Goal: Communication & Community: Answer question/provide support

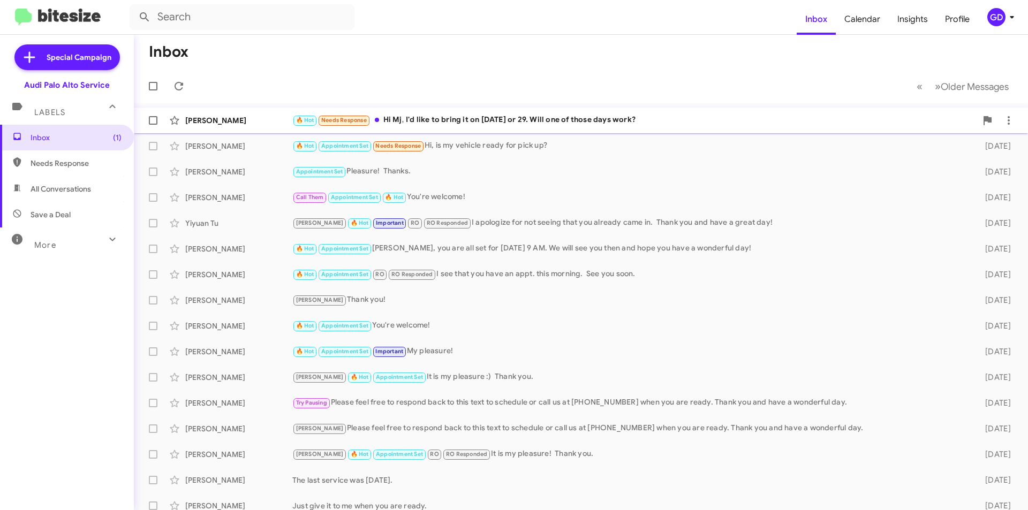
click at [503, 118] on div "🔥 Hot Needs Response Hi Mj, I'd like to bring it on [DATE] or 29. Will one of t…" at bounding box center [634, 120] width 684 height 12
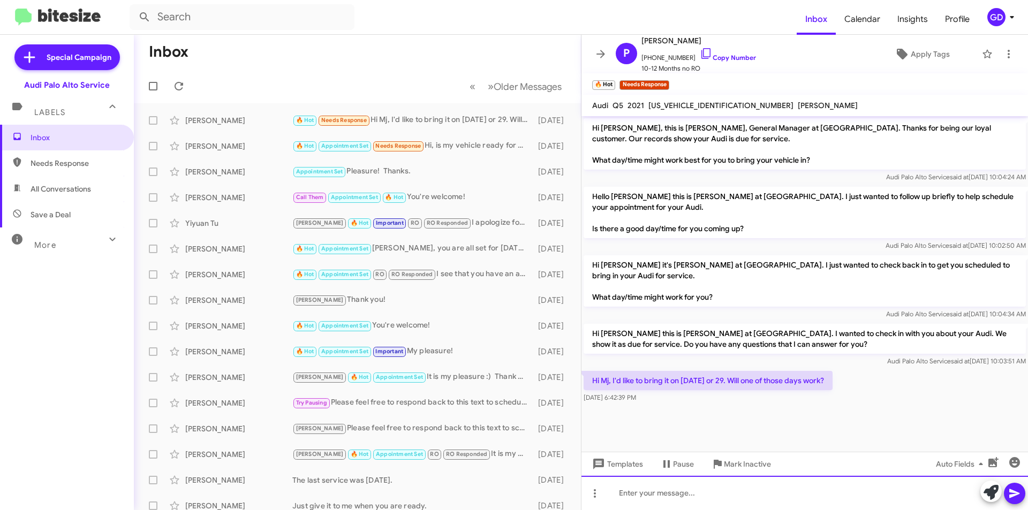
drag, startPoint x: 633, startPoint y: 494, endPoint x: 647, endPoint y: 493, distance: 14.0
click at [633, 494] on div at bounding box center [805, 493] width 447 height 34
click at [1014, 497] on icon at bounding box center [1014, 493] width 13 height 13
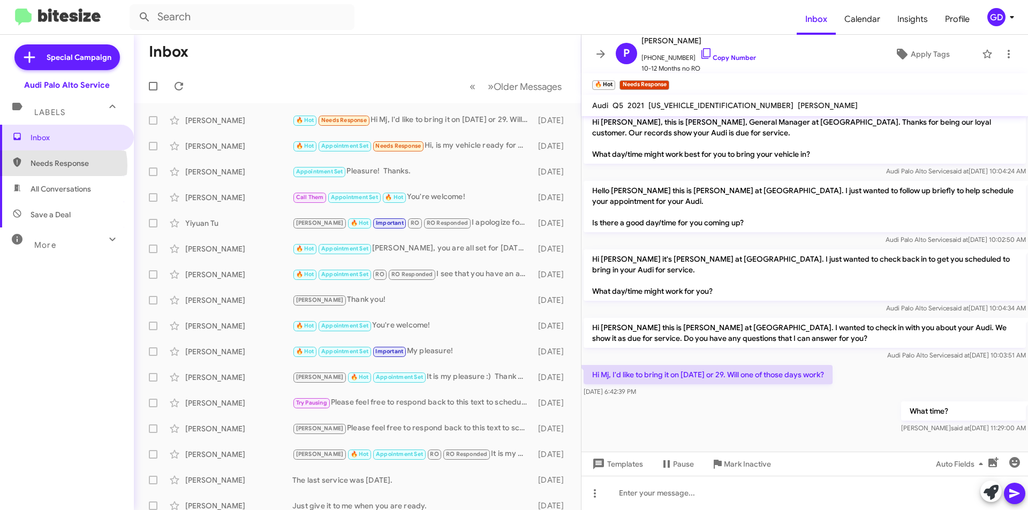
click at [55, 165] on span "Needs Response" at bounding box center [76, 163] width 91 height 11
type input "in:needs-response"
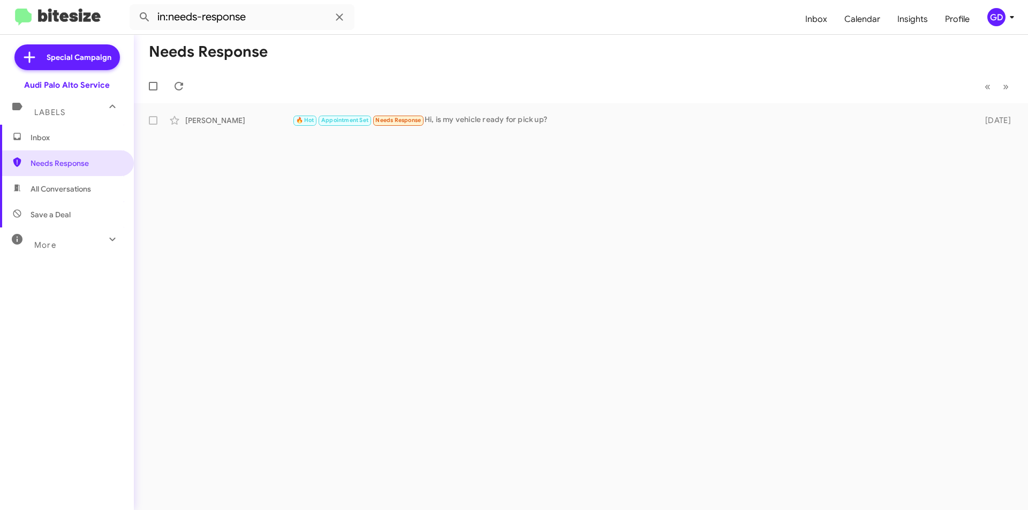
click at [40, 135] on span "Inbox" at bounding box center [76, 137] width 91 height 11
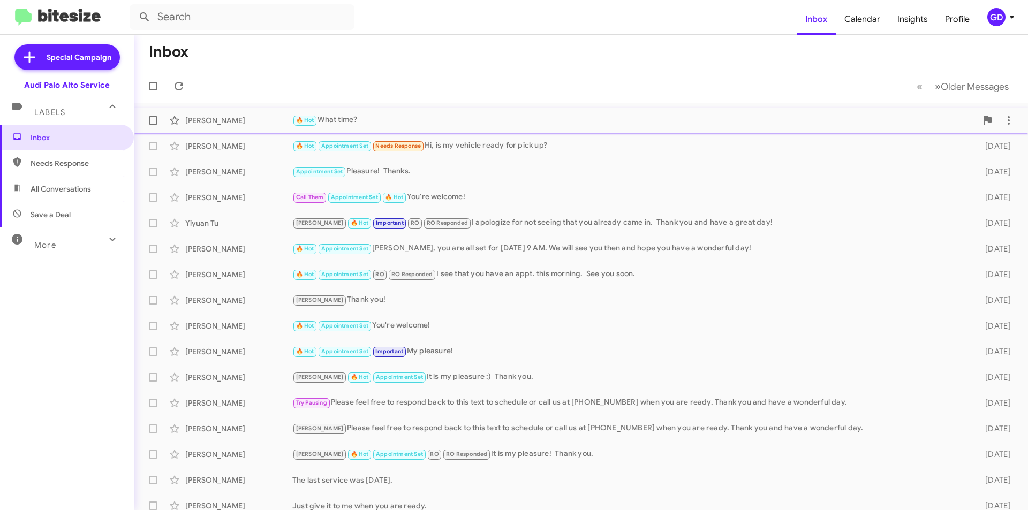
click at [352, 116] on div "🔥 Hot What time?" at bounding box center [634, 120] width 684 height 12
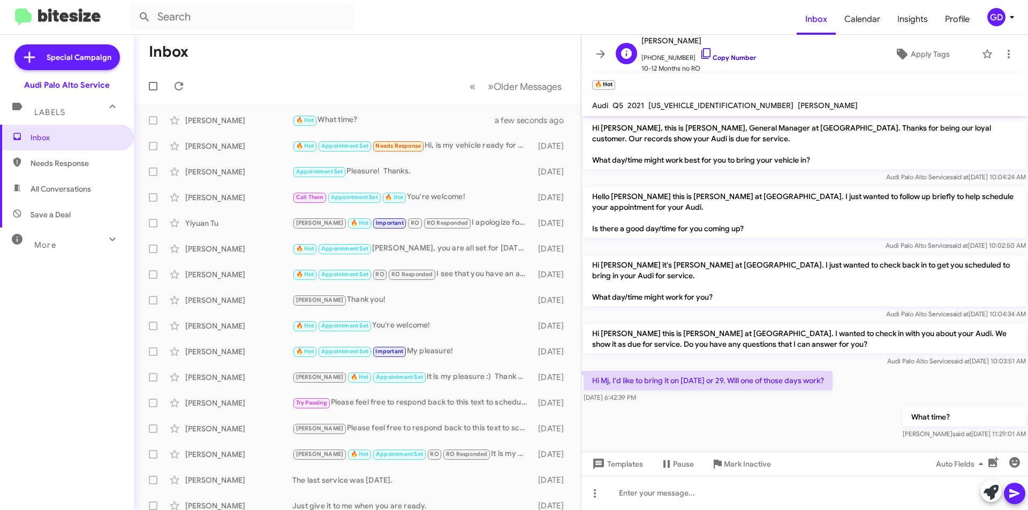
click at [727, 57] on link "Copy Number" at bounding box center [728, 58] width 56 height 8
click at [830, 428] on div "What time? [PERSON_NAME] said at [DATE] 11:29:01 AM" at bounding box center [805, 423] width 447 height 36
click at [55, 160] on span "Needs Response" at bounding box center [76, 163] width 91 height 11
type input "in:needs-response"
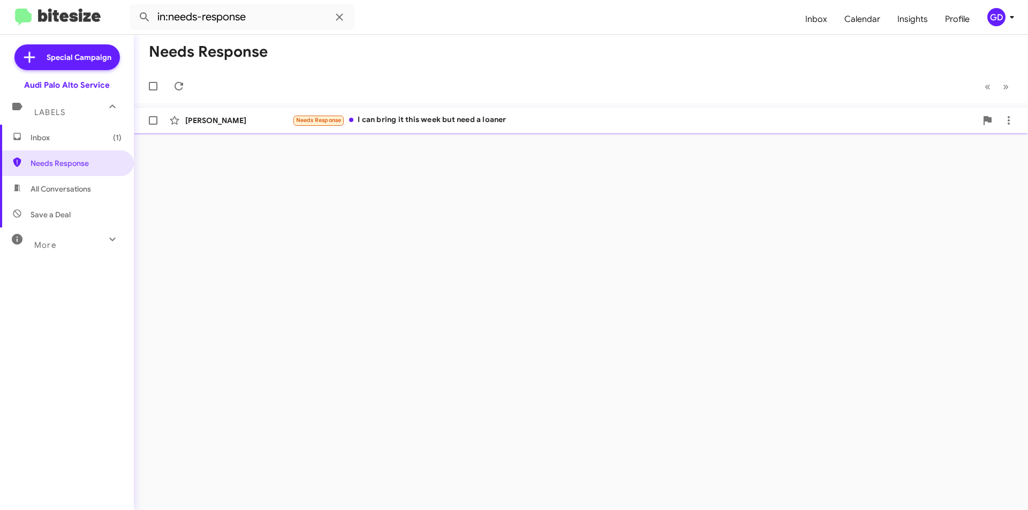
click at [229, 120] on div "[PERSON_NAME]" at bounding box center [238, 120] width 107 height 11
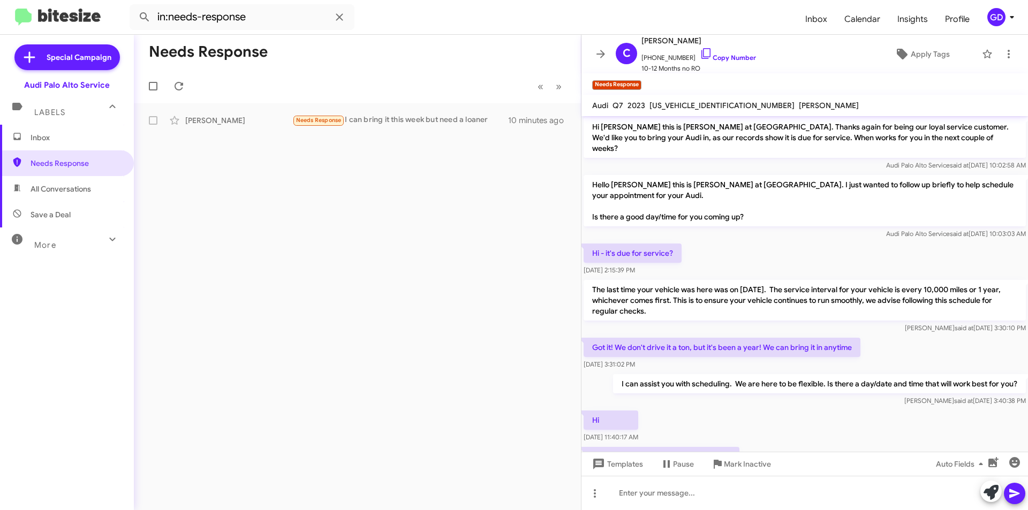
scroll to position [112, 0]
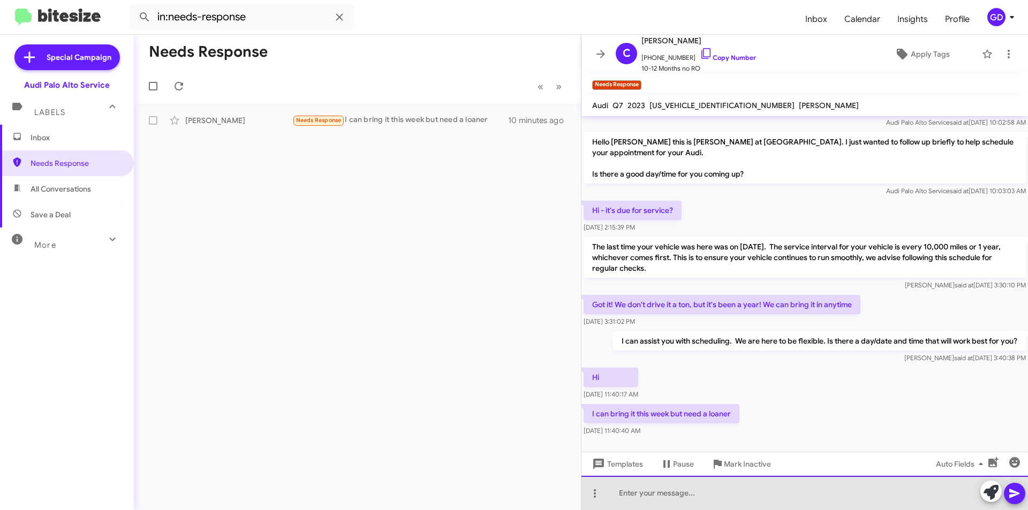
click at [623, 492] on div at bounding box center [805, 493] width 447 height 34
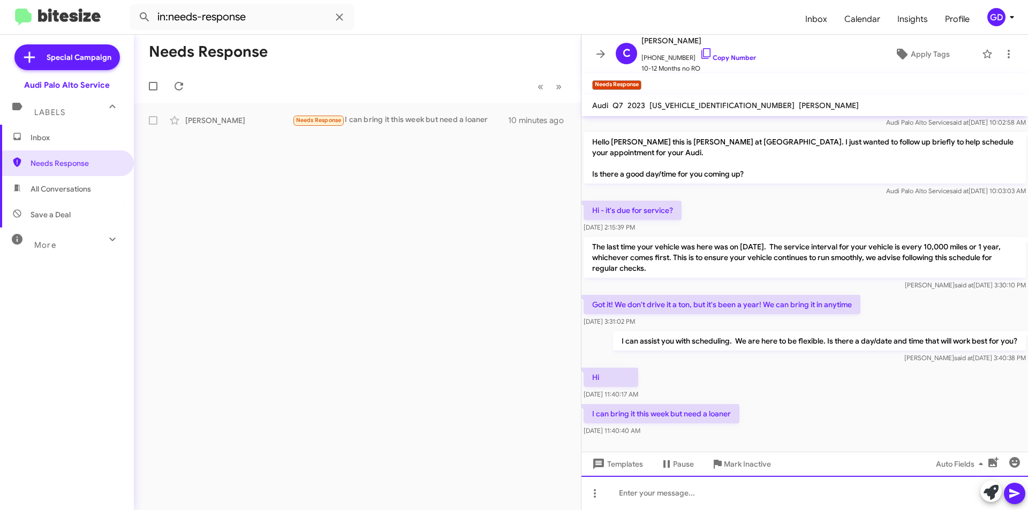
click at [653, 490] on div at bounding box center [805, 493] width 447 height 34
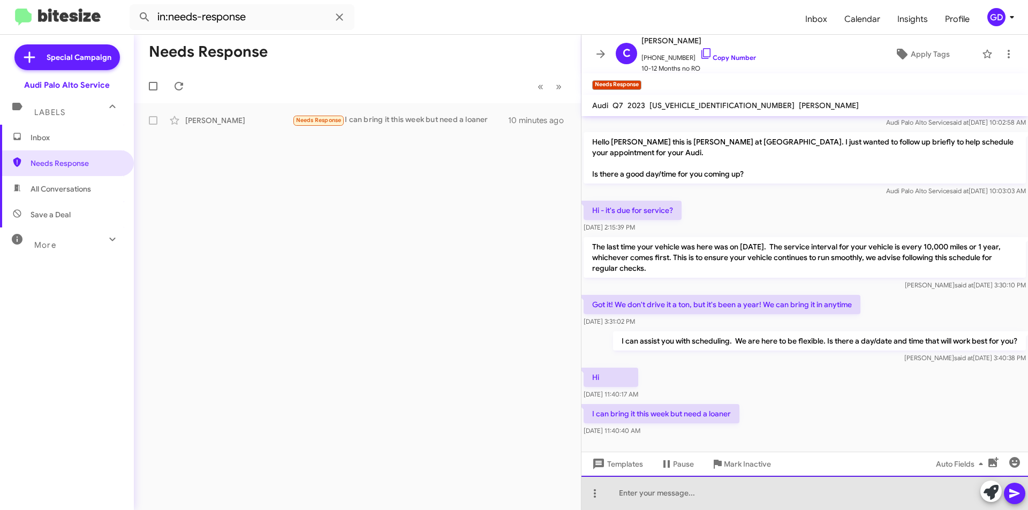
paste div
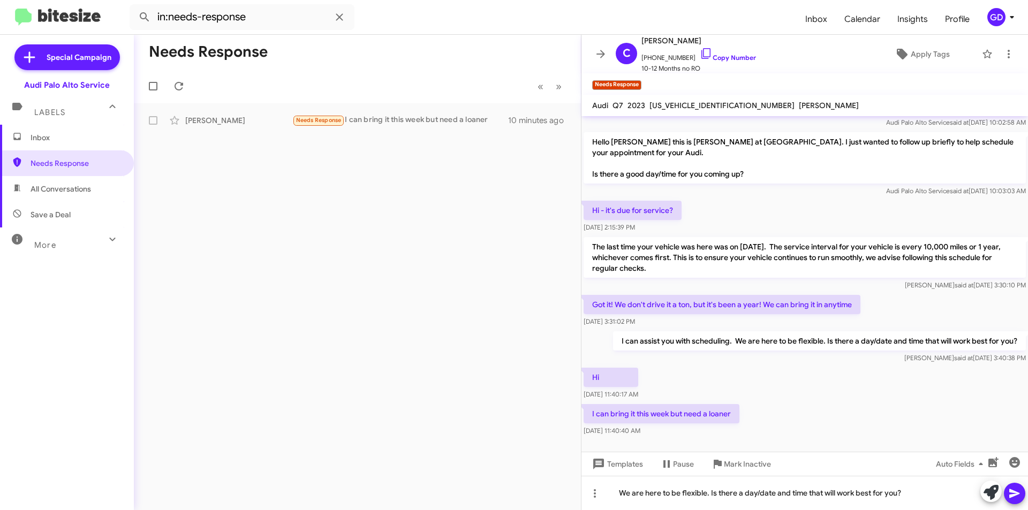
click at [1012, 496] on icon at bounding box center [1014, 493] width 10 height 9
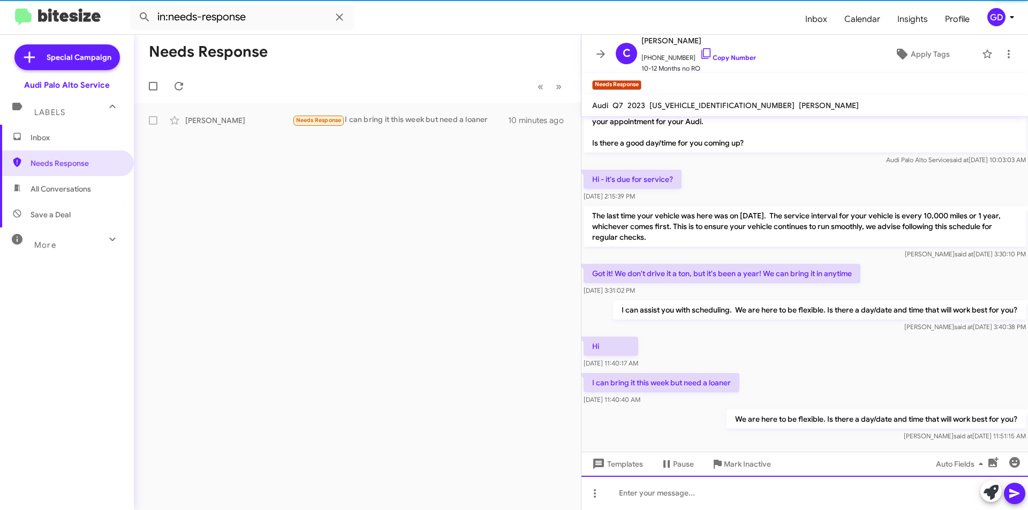
scroll to position [152, 0]
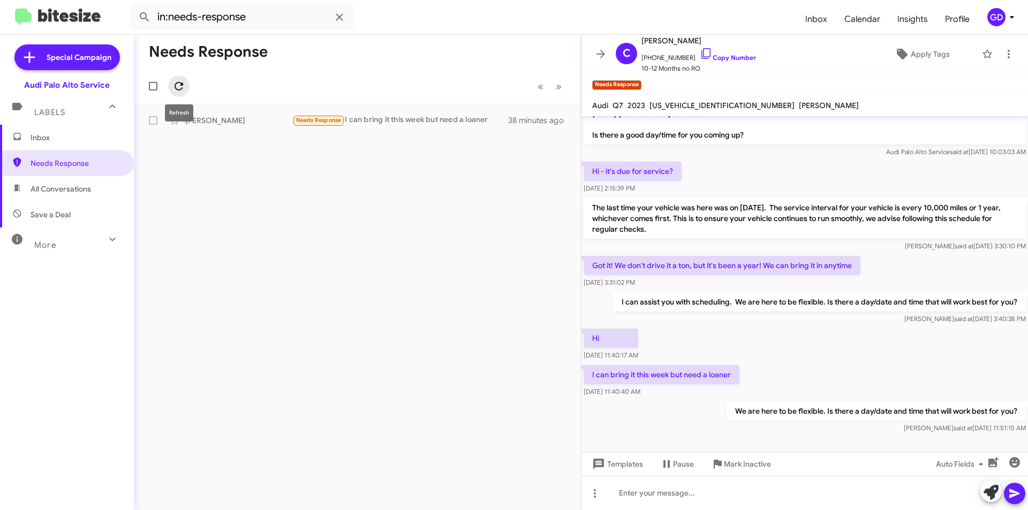
click at [185, 82] on icon at bounding box center [178, 86] width 13 height 13
click at [209, 123] on div "[PERSON_NAME]" at bounding box center [238, 120] width 107 height 11
click at [754, 363] on div "I can bring it this week but need a loaner [DATE] 11:40:40 AM" at bounding box center [805, 381] width 447 height 36
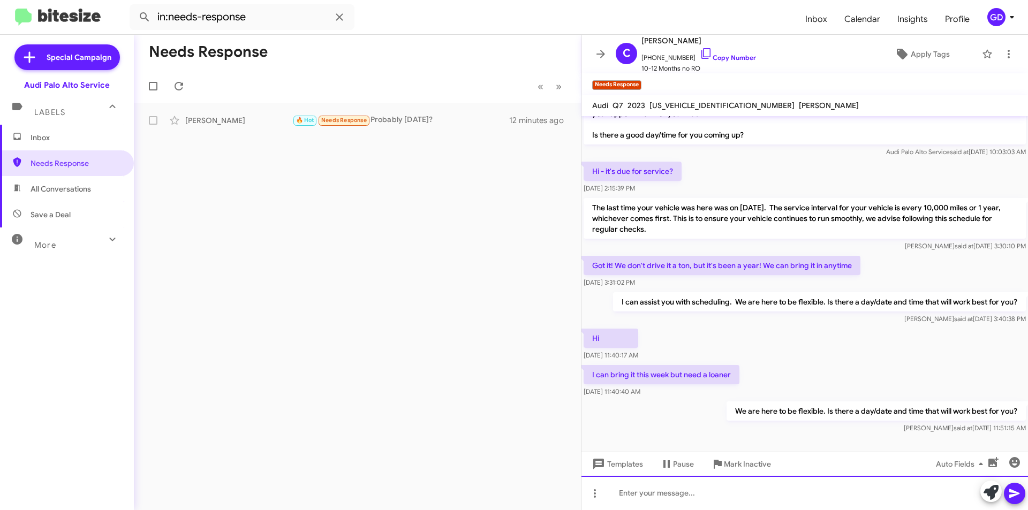
click at [646, 494] on div at bounding box center [805, 493] width 447 height 34
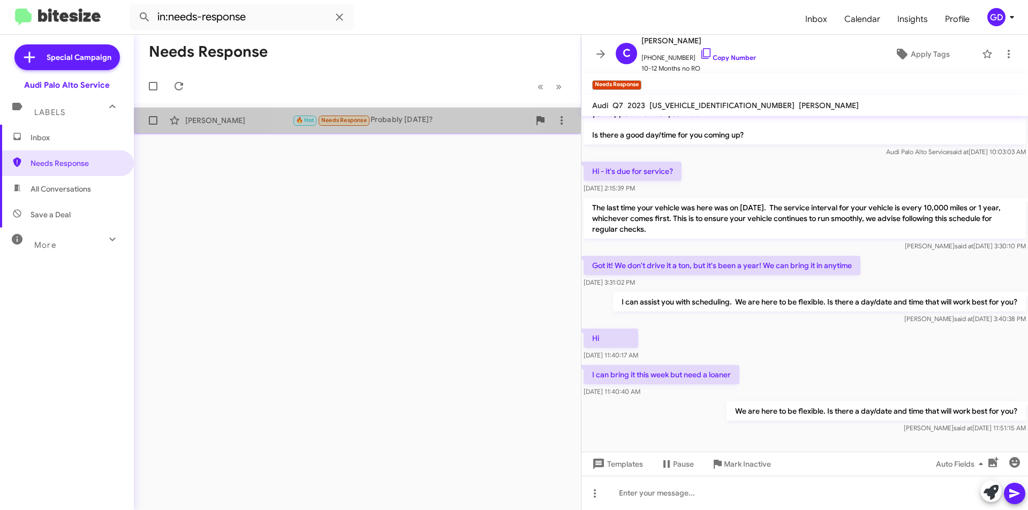
click at [385, 120] on div "🔥 Hot Needs Response Probably [DATE]?" at bounding box center [410, 120] width 237 height 12
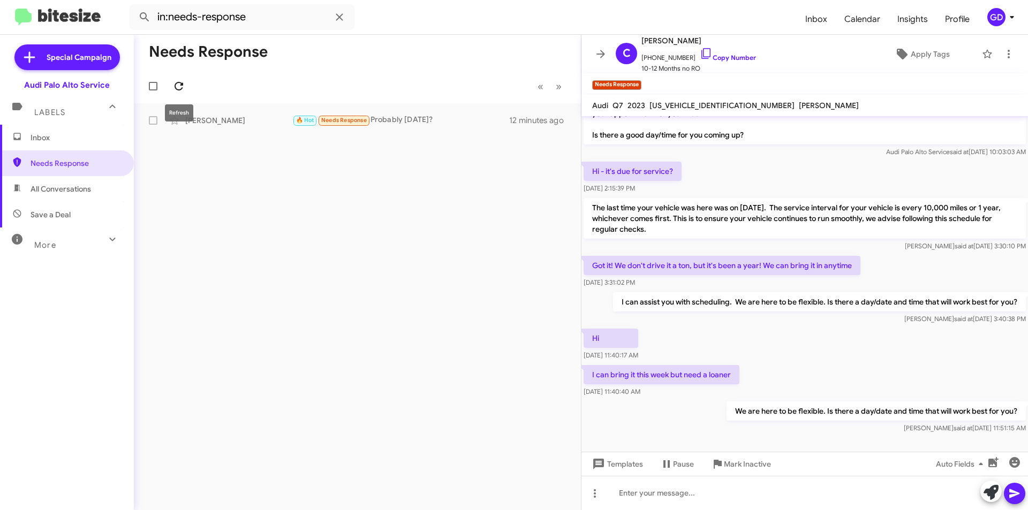
click at [179, 86] on icon at bounding box center [178, 86] width 13 height 13
click at [36, 136] on span "Inbox" at bounding box center [76, 137] width 91 height 11
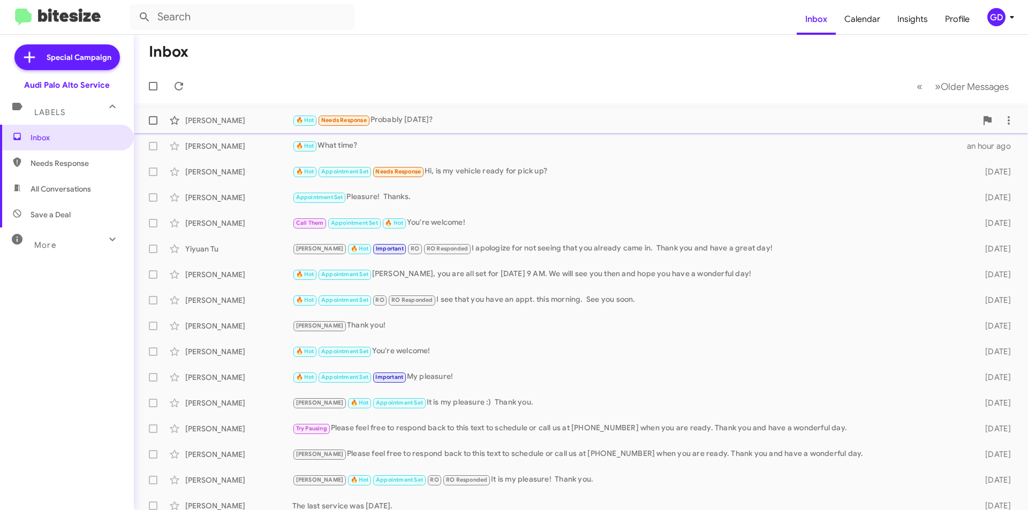
click at [232, 120] on div "[PERSON_NAME]" at bounding box center [238, 120] width 107 height 11
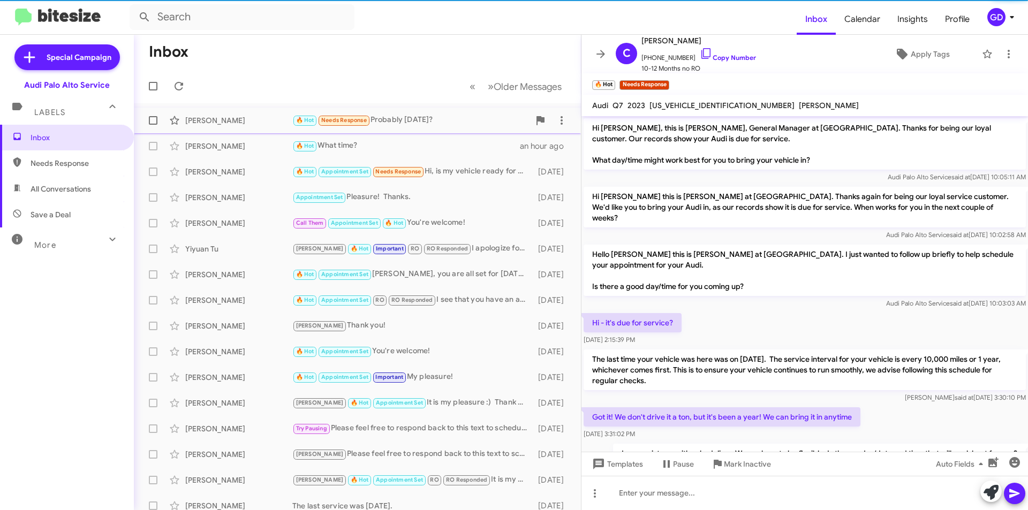
scroll to position [169, 0]
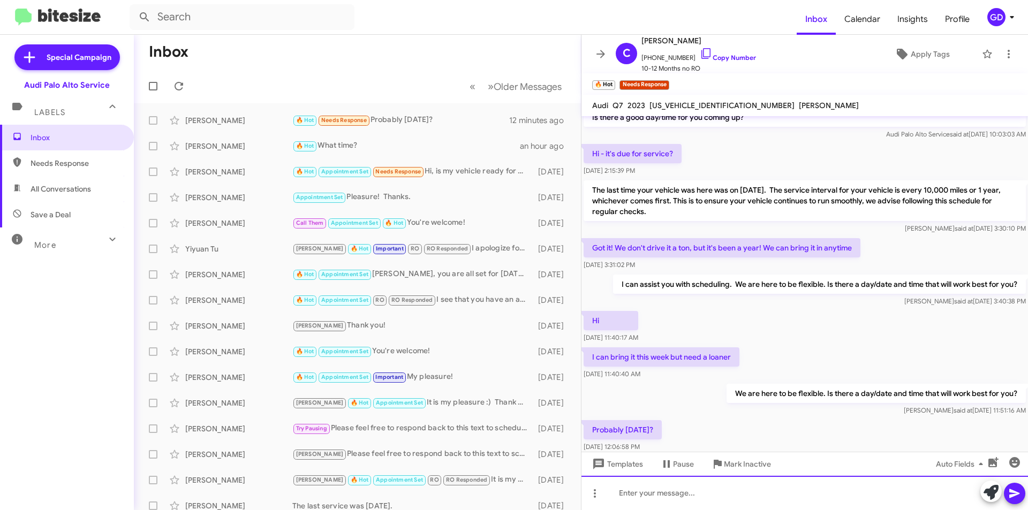
click at [649, 500] on div at bounding box center [805, 493] width 447 height 34
click at [722, 56] on link "Copy Number" at bounding box center [728, 58] width 56 height 8
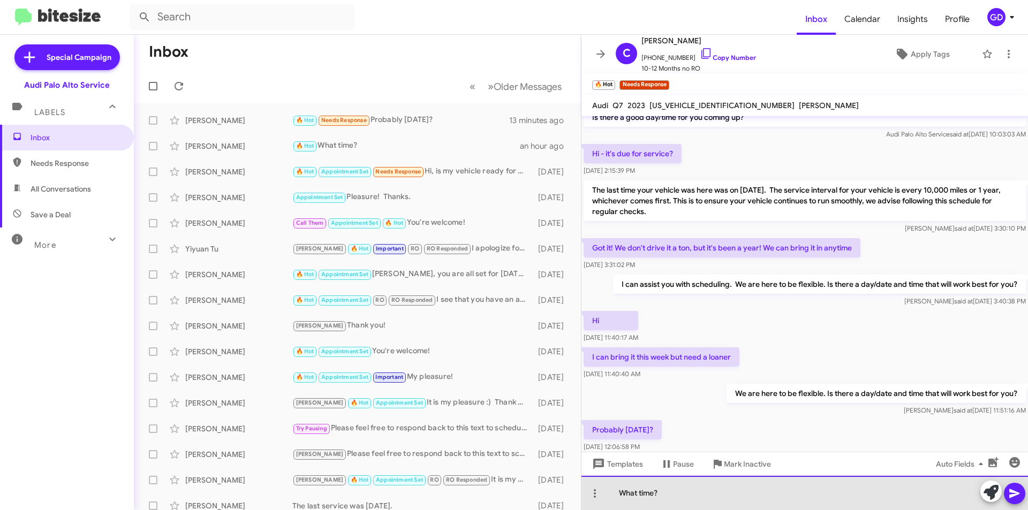
click at [650, 493] on div "What time?" at bounding box center [805, 493] width 447 height 34
click at [666, 494] on div "What time?" at bounding box center [805, 493] width 447 height 34
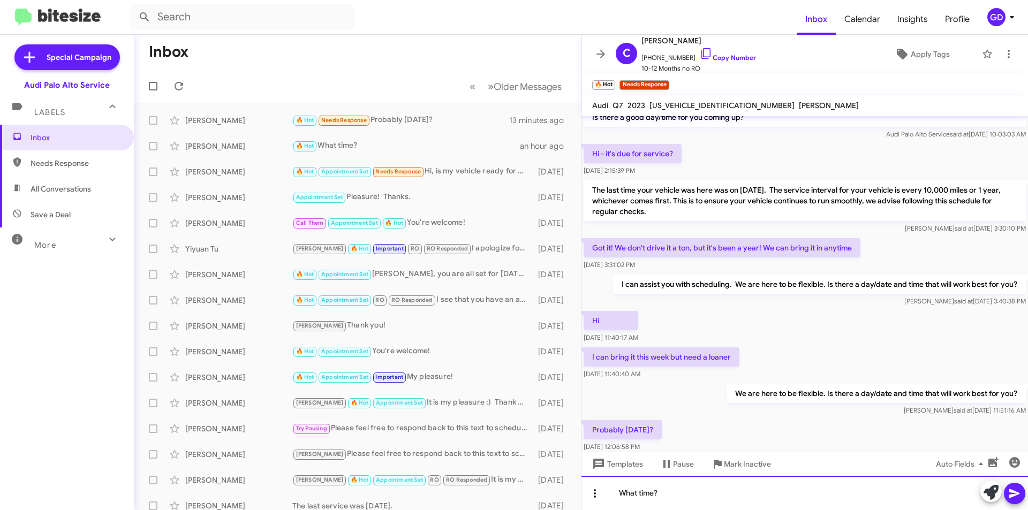
drag, startPoint x: 680, startPoint y: 499, endPoint x: 600, endPoint y: 493, distance: 79.5
click at [601, 494] on div "What time?" at bounding box center [805, 493] width 447 height 34
click at [635, 491] on div "My [DATE] availability with the loaner is 9/" at bounding box center [805, 493] width 447 height 34
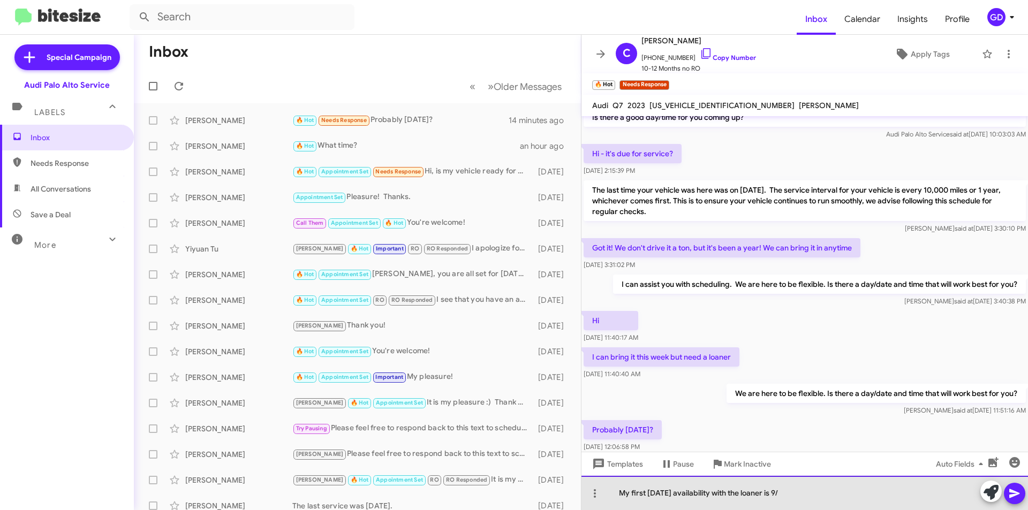
click at [660, 494] on div "My first [DATE] availability with the loaner is 9/" at bounding box center [805, 493] width 447 height 34
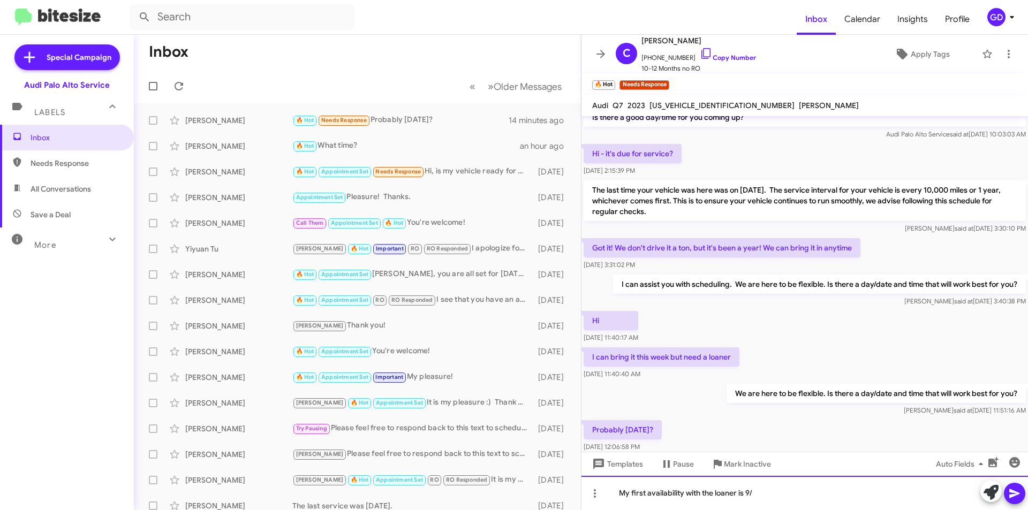
drag, startPoint x: 762, startPoint y: 495, endPoint x: 799, endPoint y: 466, distance: 47.7
click at [762, 495] on div "My first availability with the loaner is 9/" at bounding box center [805, 493] width 447 height 34
click at [1018, 494] on icon at bounding box center [1014, 493] width 10 height 9
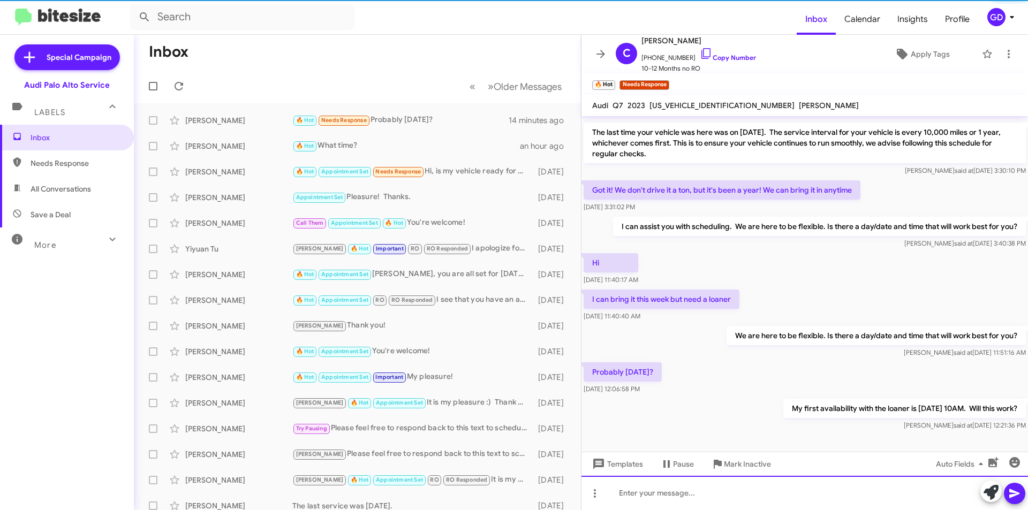
scroll to position [230, 0]
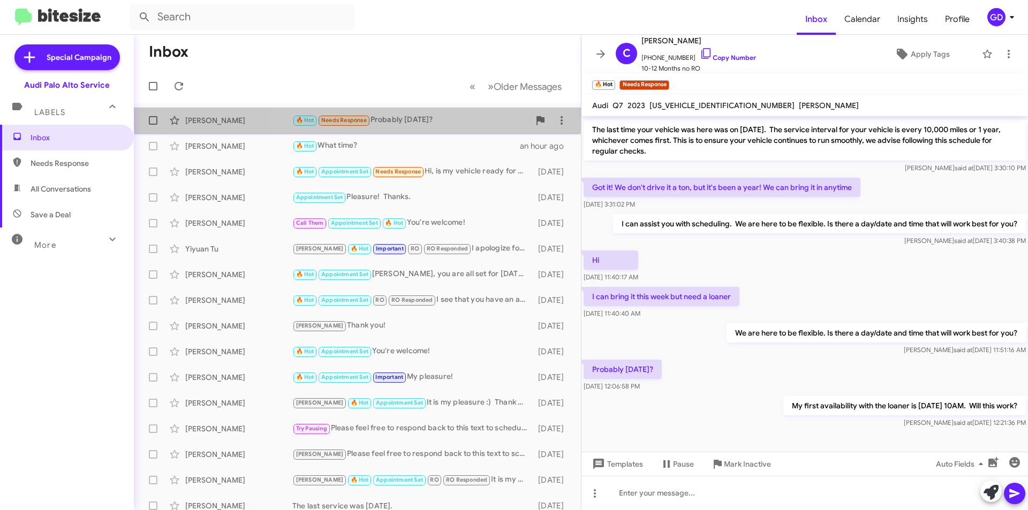
click at [426, 122] on div "🔥 Hot Needs Response Probably [DATE]?" at bounding box center [410, 120] width 237 height 12
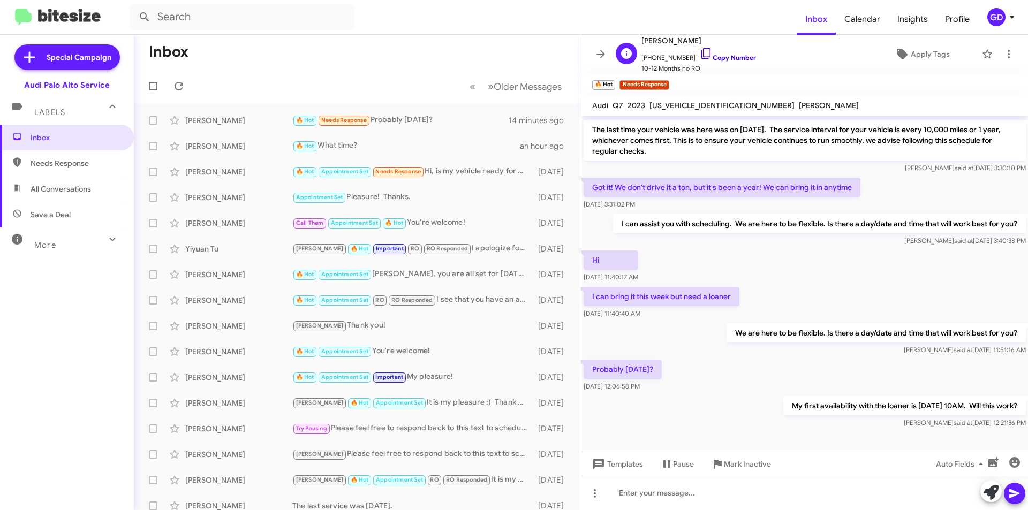
click at [730, 58] on link "Copy Number" at bounding box center [728, 58] width 56 height 8
